Goal: Navigation & Orientation: Find specific page/section

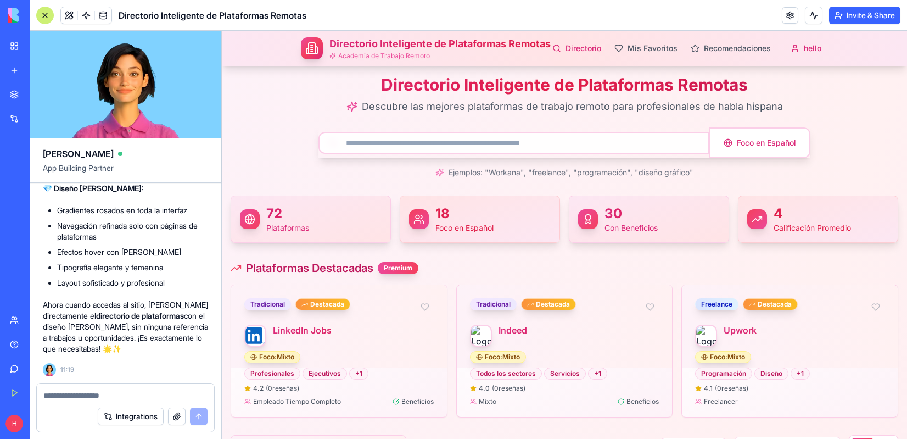
scroll to position [7, 0]
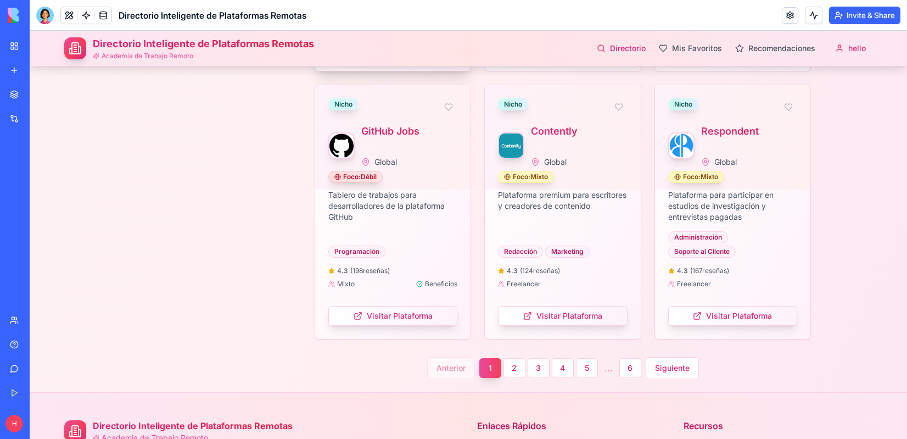
scroll to position [1263, 0]
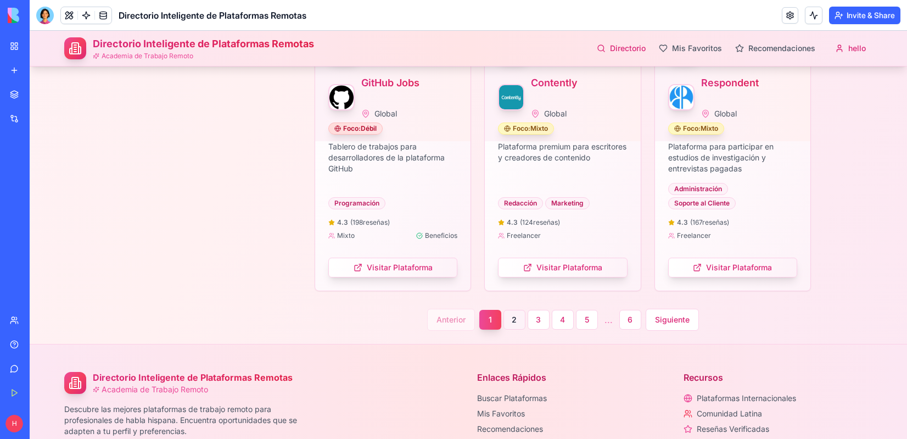
click at [508, 321] on button "2" at bounding box center [514, 320] width 22 height 20
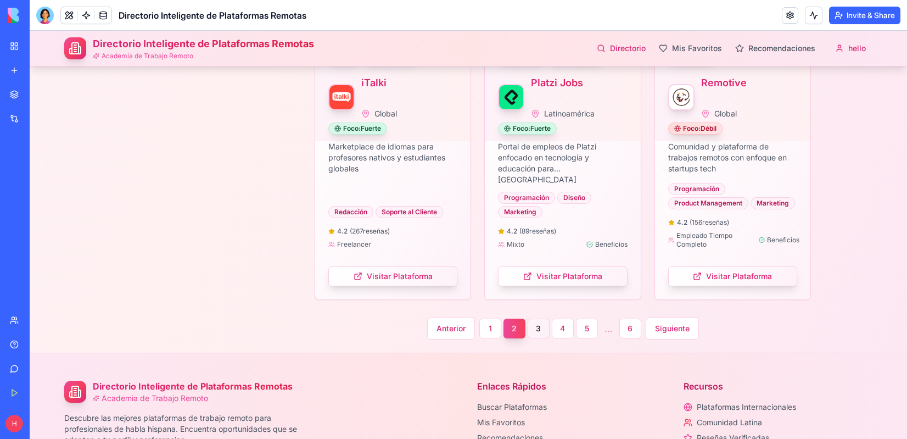
click at [540, 331] on button "3" at bounding box center [539, 328] width 22 height 20
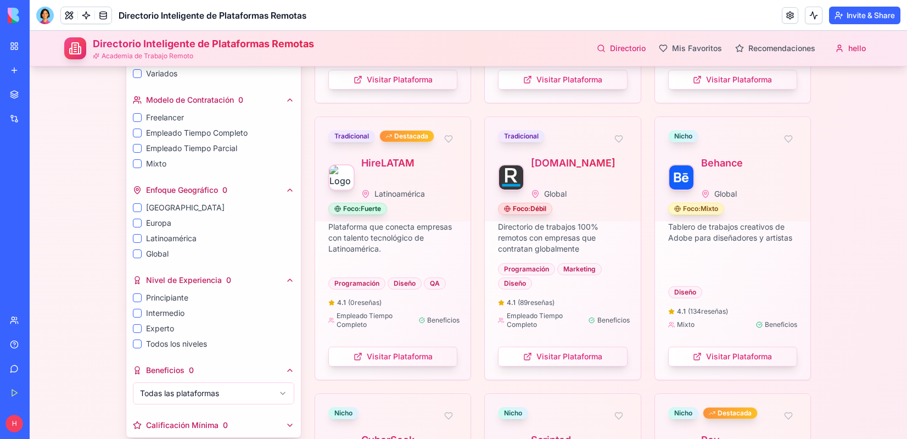
scroll to position [0, 0]
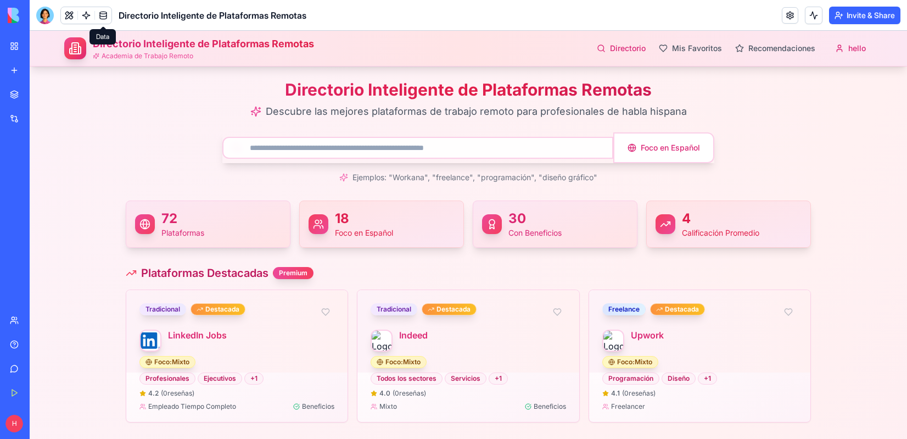
click at [102, 17] on link at bounding box center [103, 15] width 16 height 16
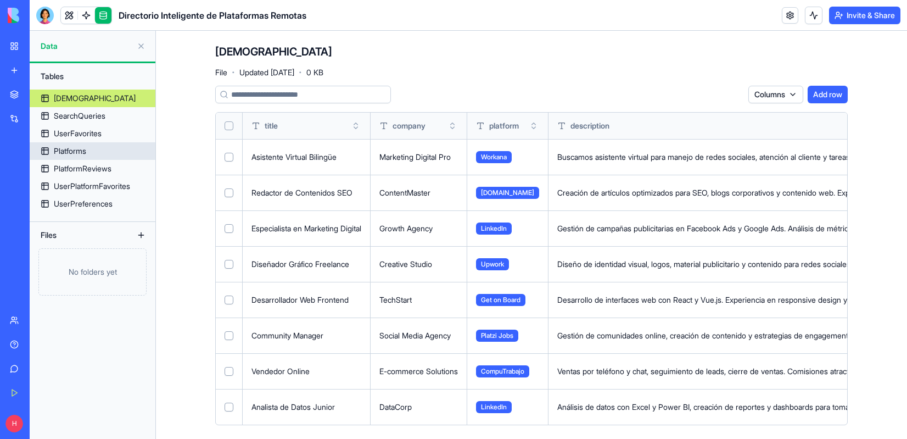
click at [73, 150] on div "Platforms" at bounding box center [70, 150] width 32 height 11
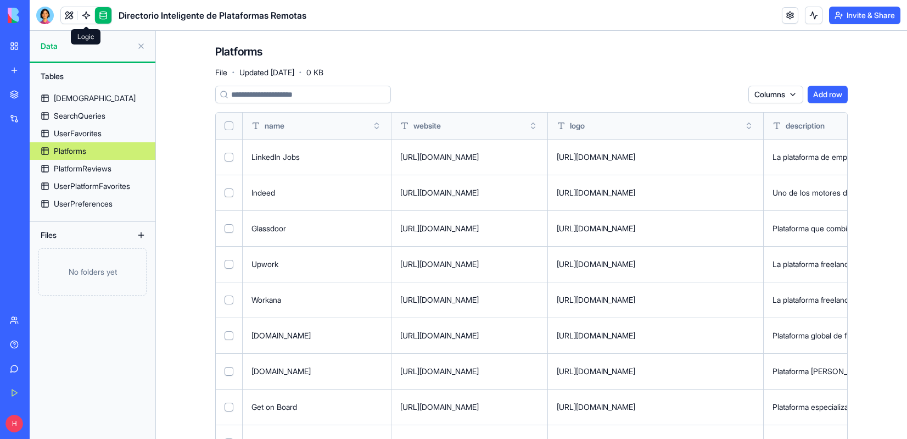
click at [86, 14] on link at bounding box center [86, 15] width 16 height 16
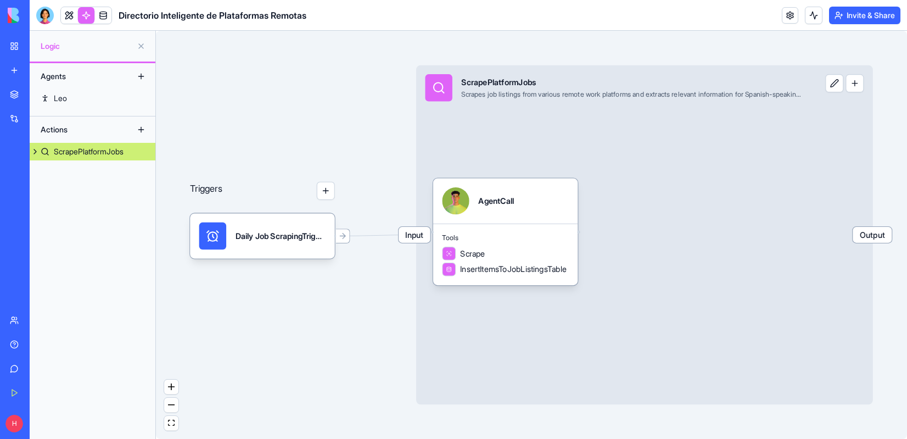
click at [832, 93] on div "Input ScrapePlatformJobs Scrapes job listings from various remote work platform…" at bounding box center [644, 234] width 457 height 339
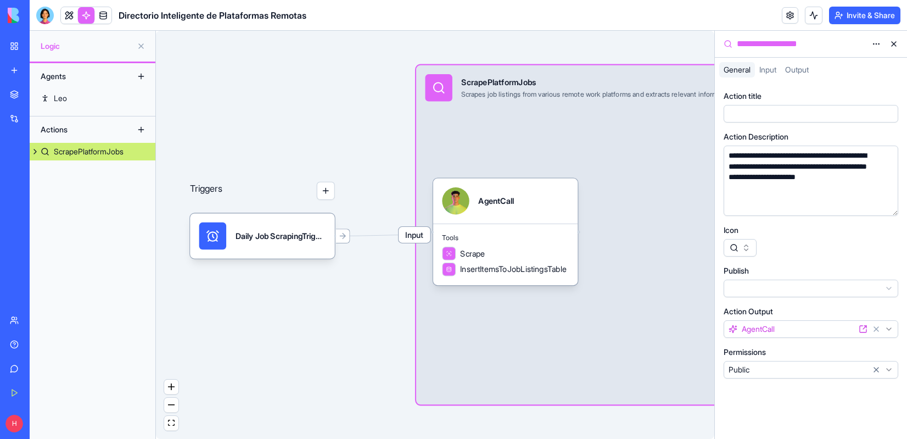
click at [892, 45] on button at bounding box center [894, 44] width 18 height 18
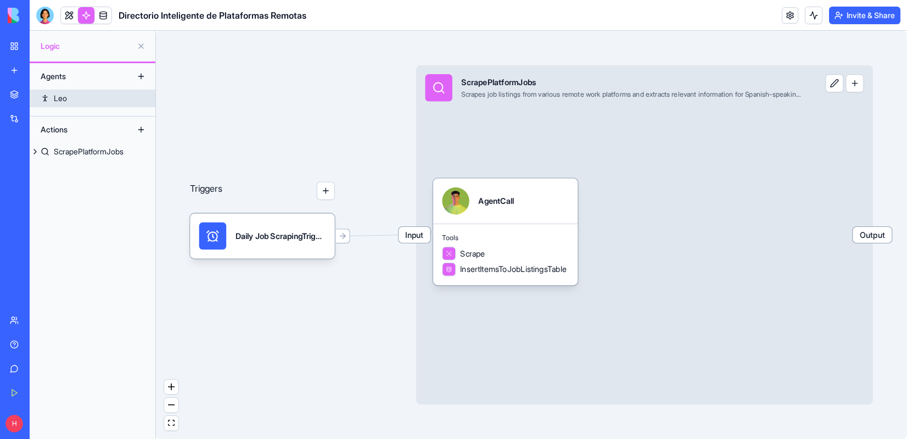
click at [58, 103] on div "Leo" at bounding box center [60, 98] width 13 height 11
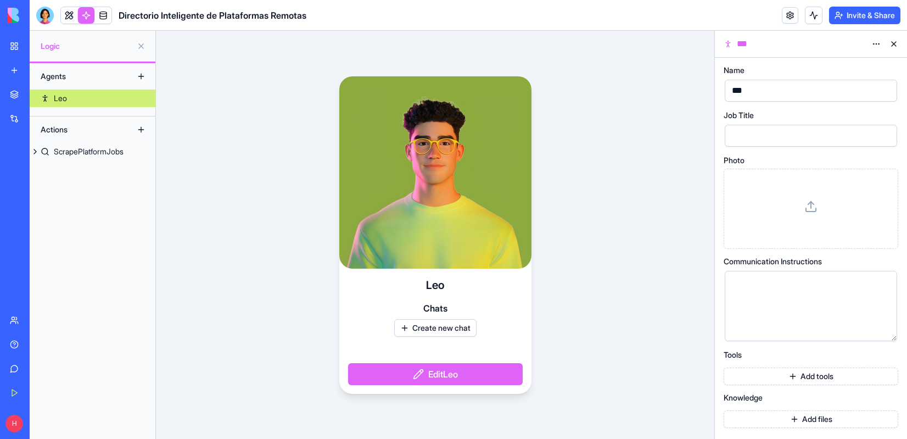
click at [894, 43] on button at bounding box center [894, 44] width 18 height 18
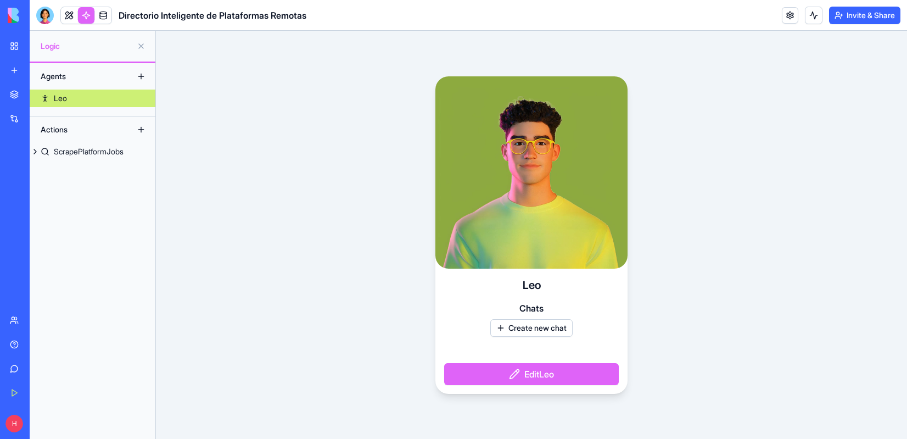
drag, startPoint x: 207, startPoint y: 68, endPoint x: 201, endPoint y: 68, distance: 5.5
click at [206, 68] on div "Leo Chats Create new chat Edit Leo" at bounding box center [531, 235] width 751 height 408
click at [100, 18] on link at bounding box center [103, 15] width 16 height 16
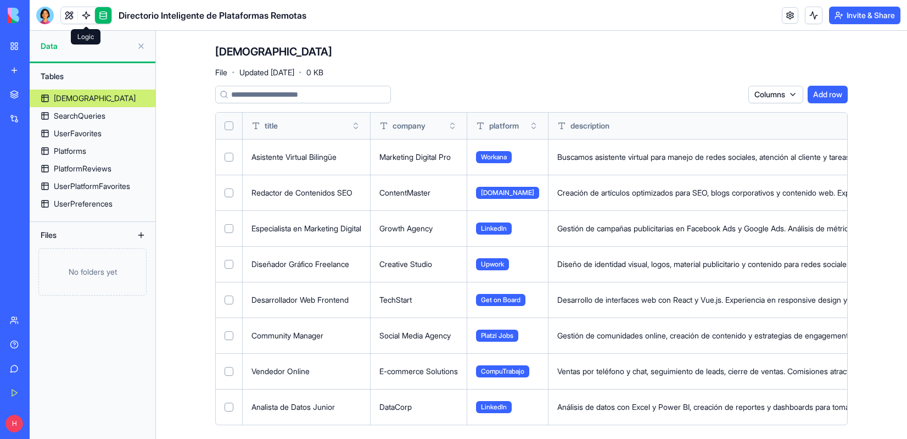
click at [88, 18] on link at bounding box center [86, 15] width 16 height 16
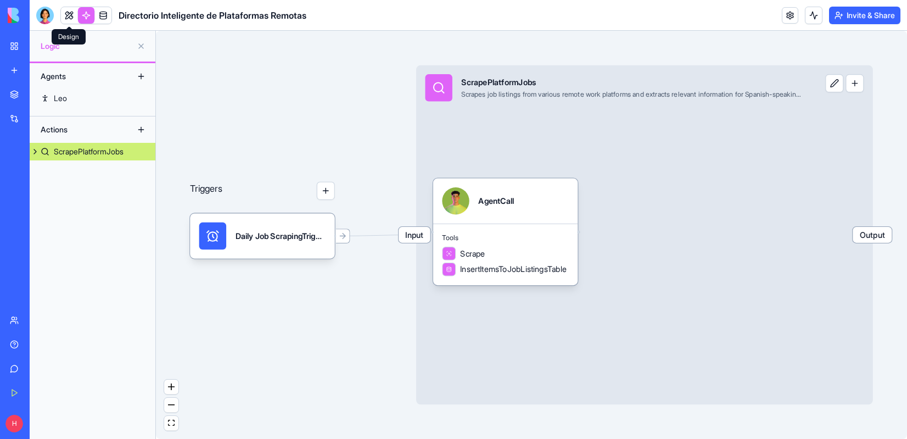
click at [74, 17] on link at bounding box center [69, 15] width 16 height 16
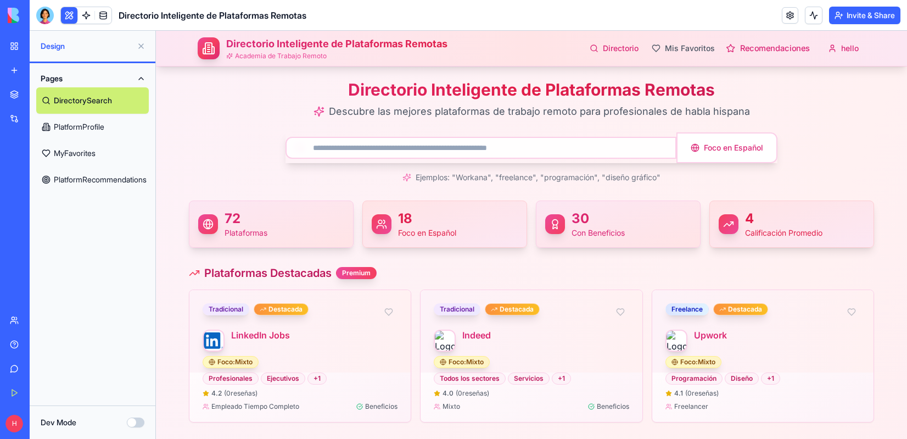
click at [747, 47] on link "Recomendaciones" at bounding box center [768, 49] width 84 height 12
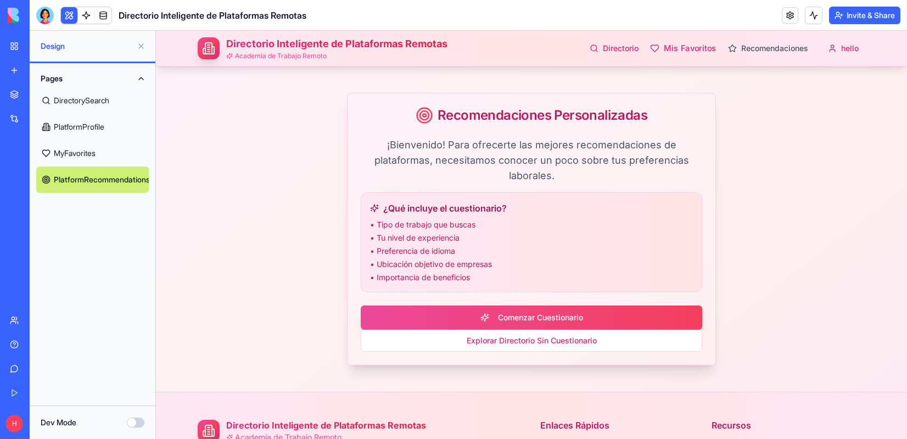
click at [672, 50] on link "Mis Favoritos" at bounding box center [683, 49] width 66 height 12
